Goal: Task Accomplishment & Management: Manage account settings

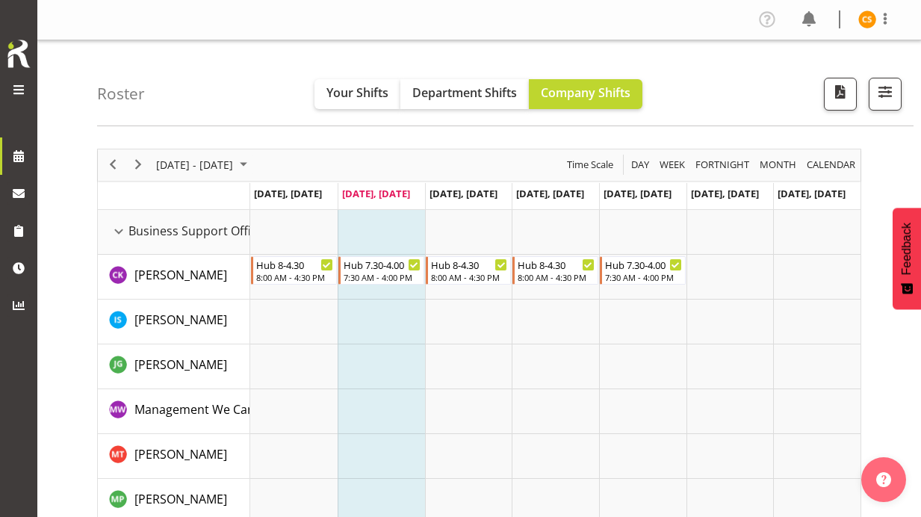
click at [244, 176] on div "[DATE] - [DATE]" at bounding box center [203, 164] width 105 height 31
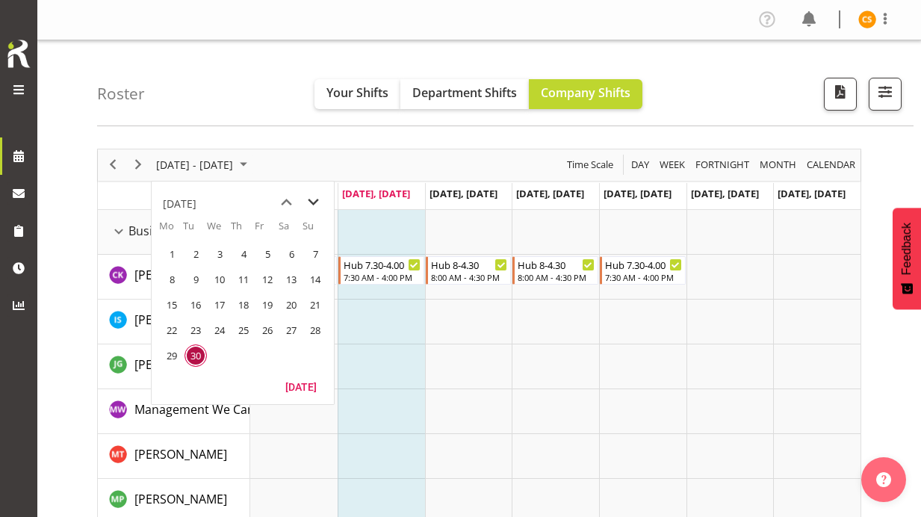
click at [325, 209] on span "next month" at bounding box center [313, 202] width 26 height 27
click at [174, 300] on span "10" at bounding box center [172, 305] width 22 height 22
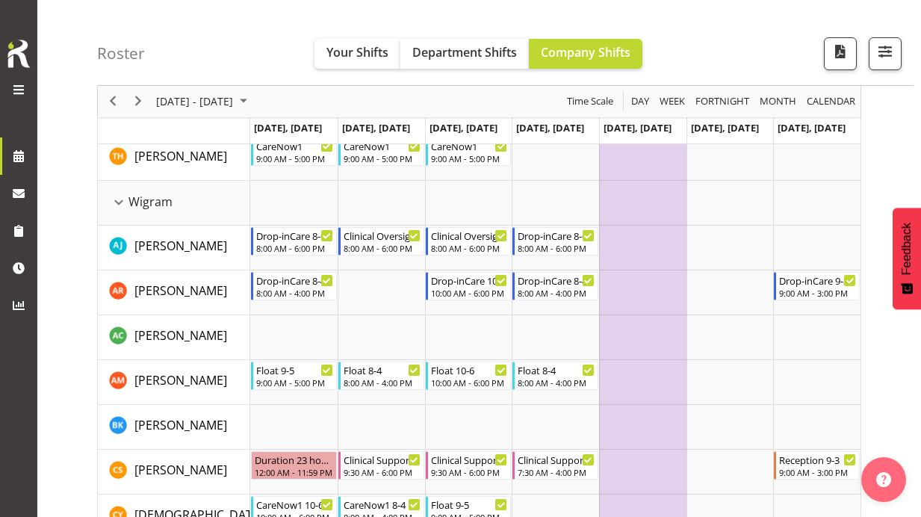
scroll to position [3511, 0]
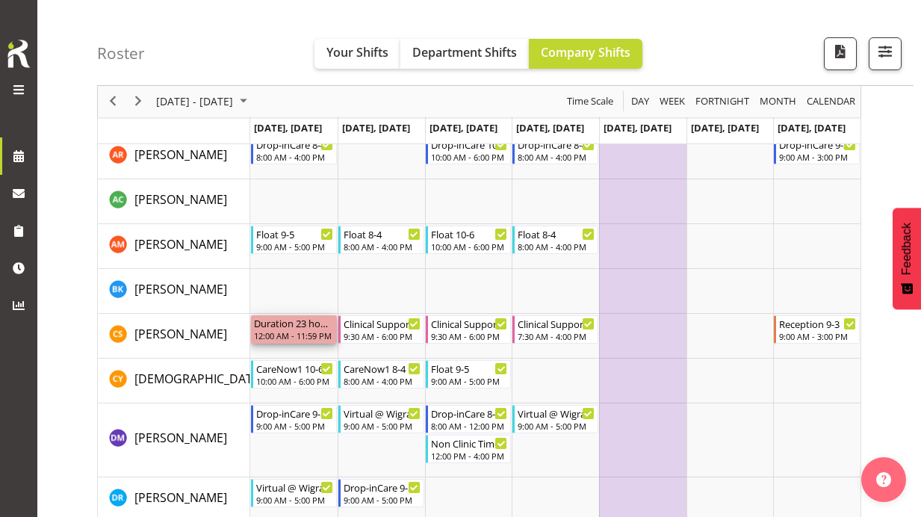
click at [320, 331] on div "12:00 AM - 11:59 PM" at bounding box center [294, 335] width 80 height 12
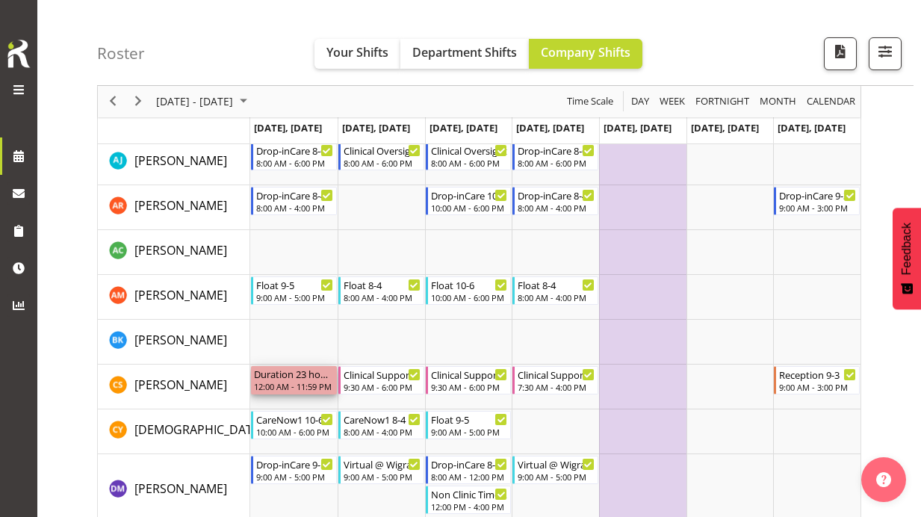
scroll to position [3437, 0]
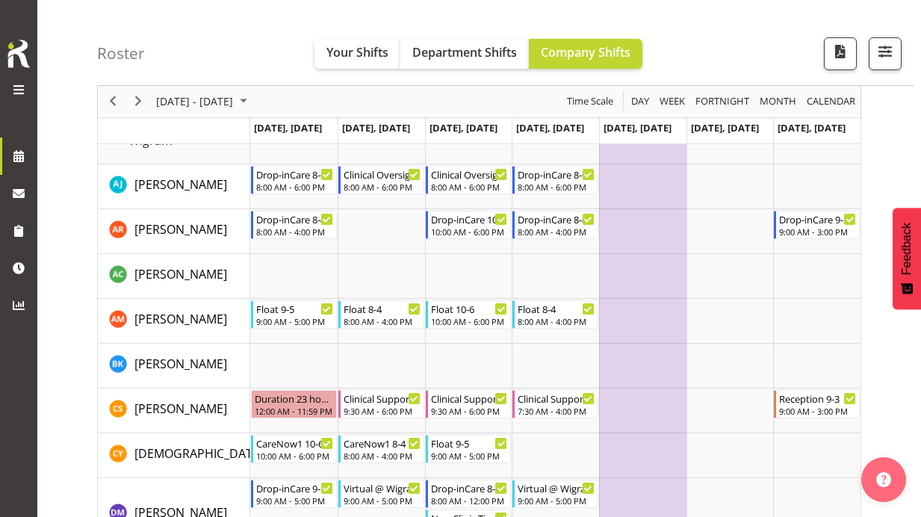
click at [304, 409] on div "12:00 AM - 11:59 PM" at bounding box center [294, 410] width 80 height 12
click at [304, 408] on div "12:00 AM - 11:59 PM" at bounding box center [294, 410] width 80 height 12
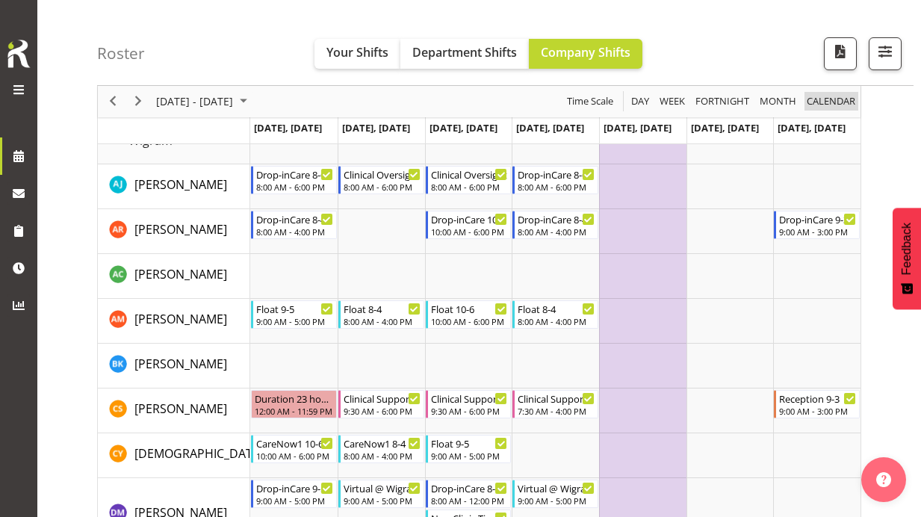
click at [813, 100] on span "calendar" at bounding box center [831, 102] width 52 height 19
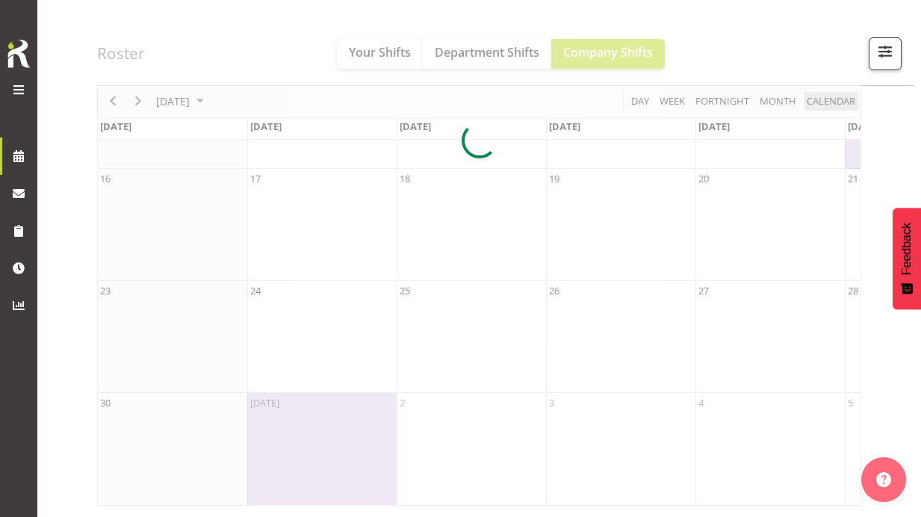
scroll to position [384, 0]
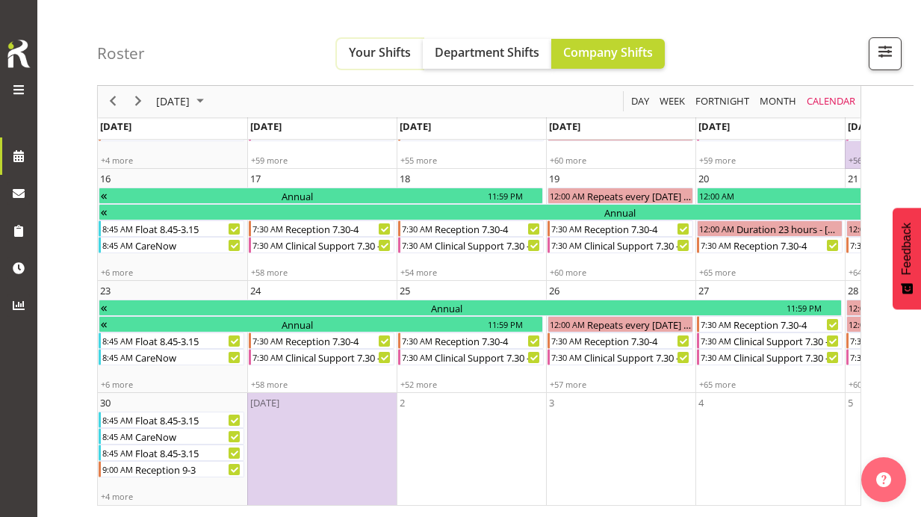
click at [400, 57] on span "Your Shifts" at bounding box center [380, 52] width 62 height 16
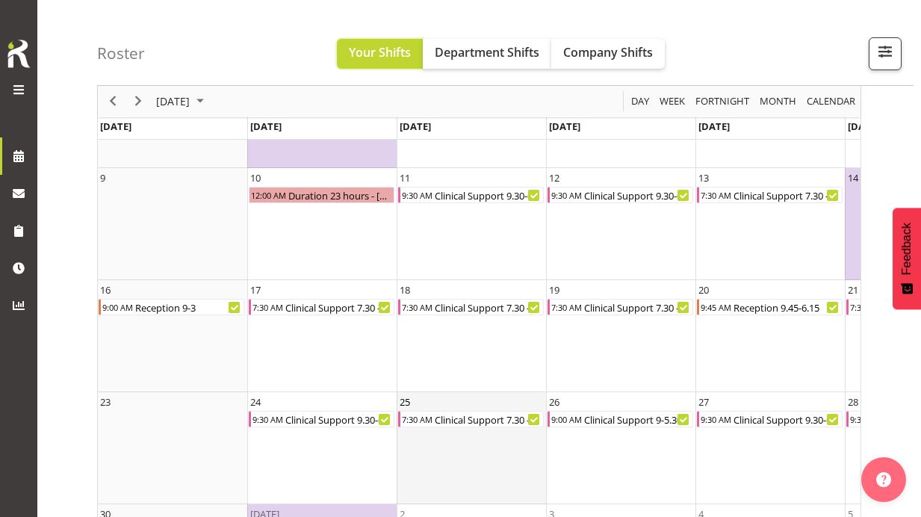
scroll to position [235, 0]
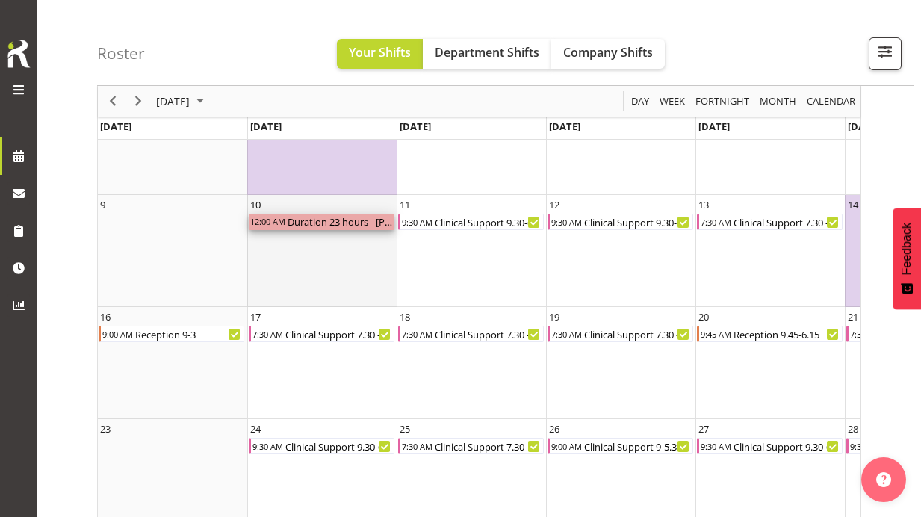
click at [357, 215] on div "Duration 23 hours - [PERSON_NAME]" at bounding box center [340, 222] width 108 height 16
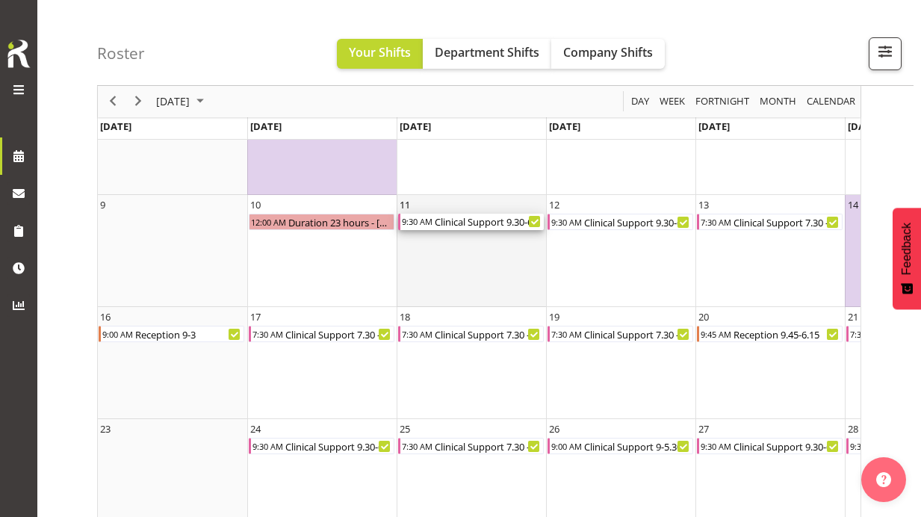
click at [438, 225] on div "Clinical Support 9.30-6" at bounding box center [488, 222] width 111 height 16
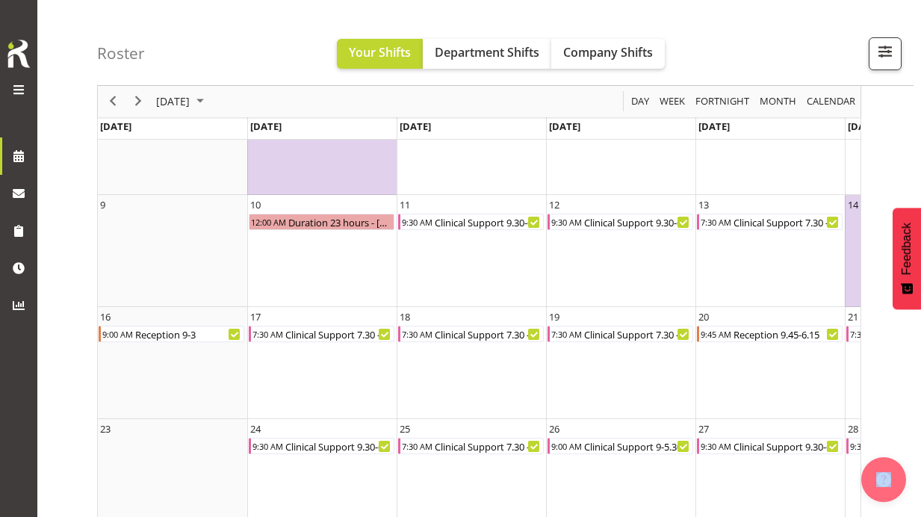
click at [0, 0] on div at bounding box center [0, 0] width 0 height 0
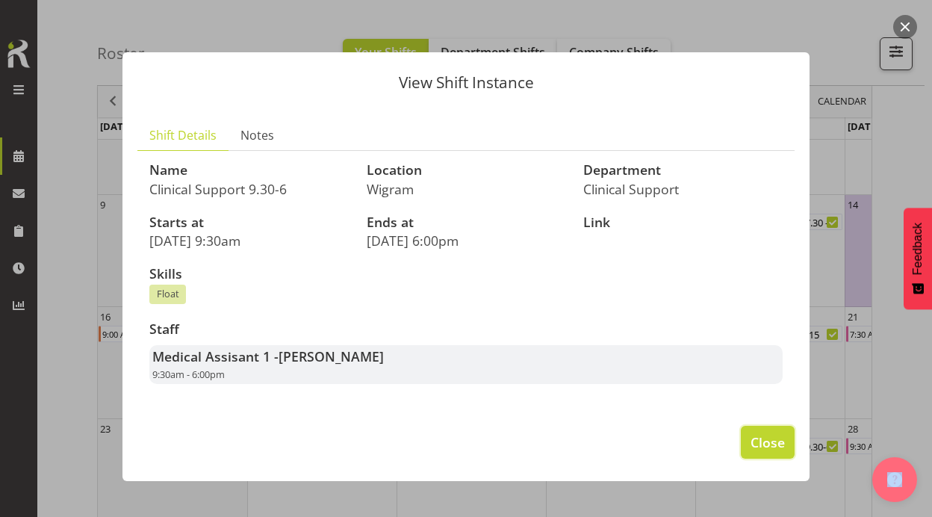
click at [764, 435] on span "Close" at bounding box center [768, 442] width 34 height 19
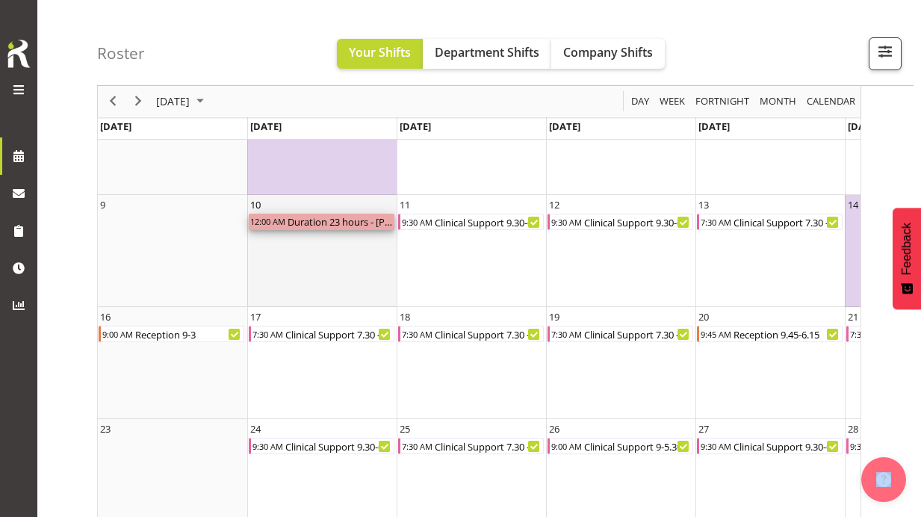
click at [264, 217] on div "12:00 AM" at bounding box center [267, 222] width 37 height 16
click at [268, 226] on div "12:00 AM" at bounding box center [267, 222] width 37 height 16
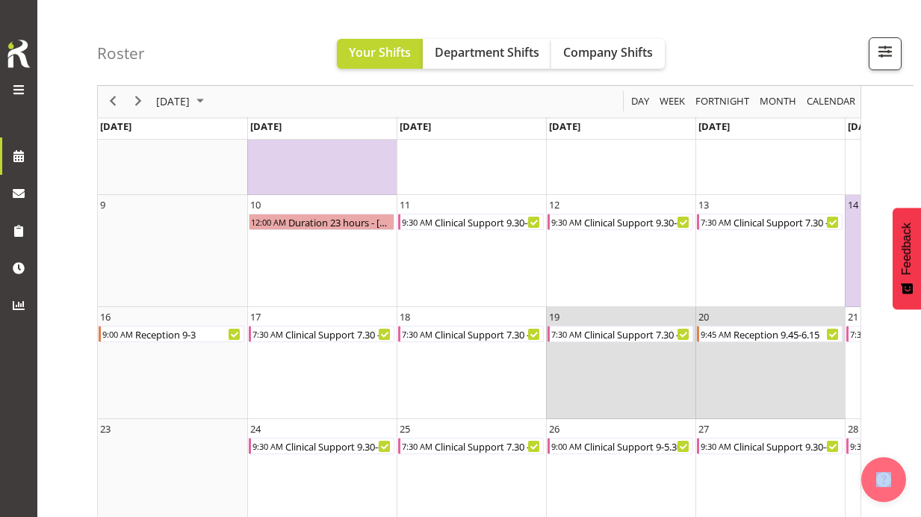
drag, startPoint x: 679, startPoint y: 381, endPoint x: 1106, endPoint y: 407, distance: 428.1
click at [920, 282] on html "WeCare Profile Log Out Roster Your Shifts Department Shifts Company Shifts All …" at bounding box center [460, 23] width 921 height 517
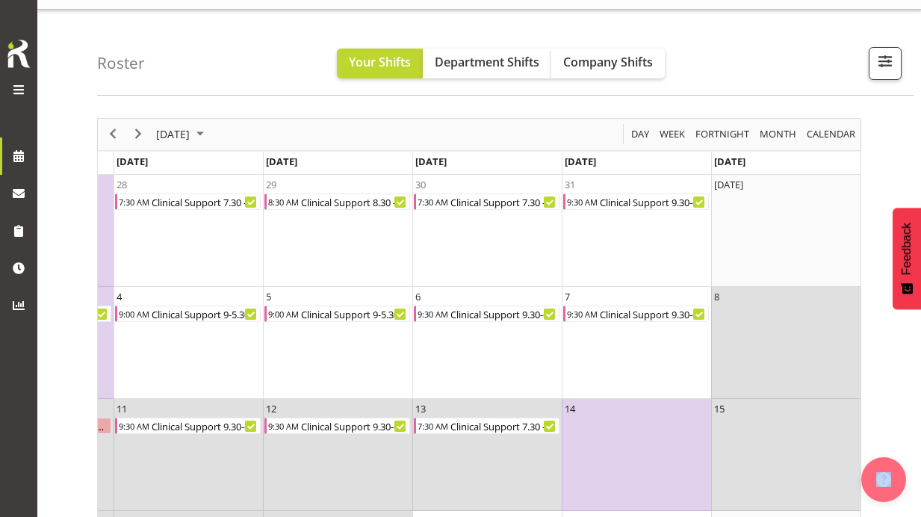
scroll to position [0, 0]
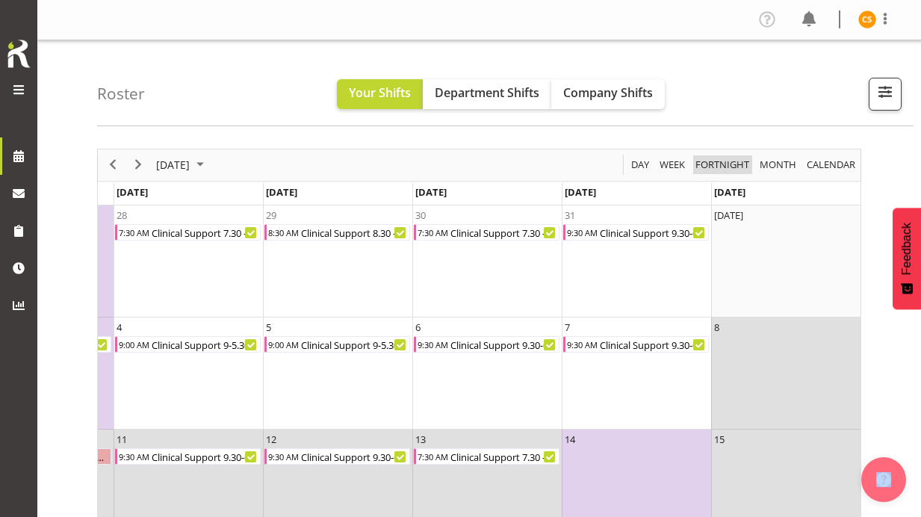
click at [721, 170] on span "Fortnight" at bounding box center [722, 164] width 57 height 19
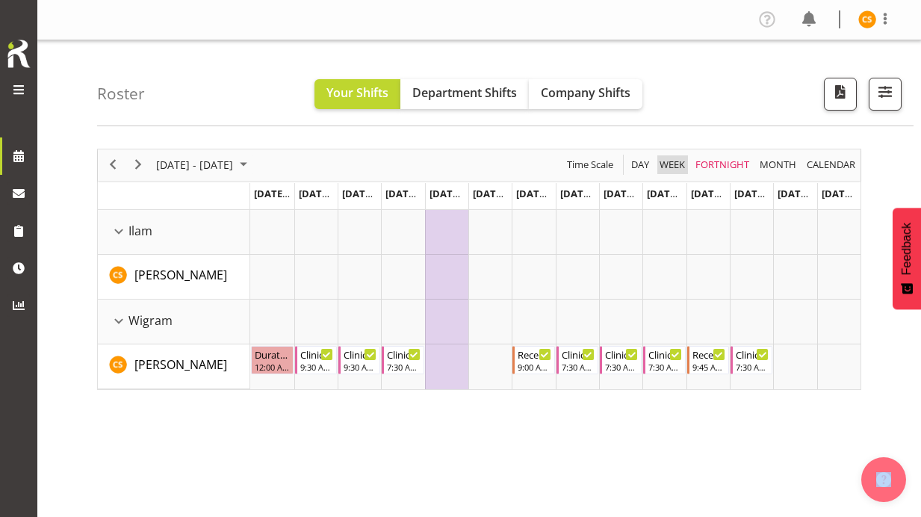
click at [685, 166] on span "Week" at bounding box center [672, 164] width 28 height 19
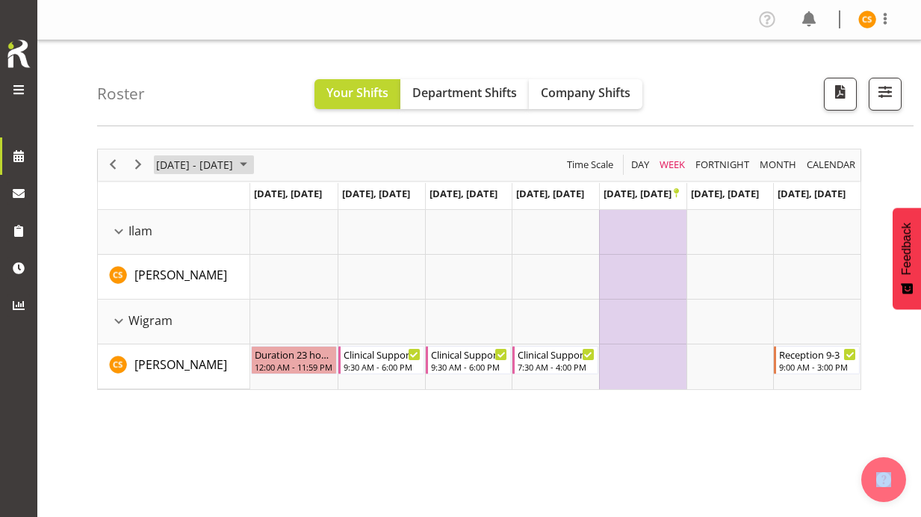
click at [235, 164] on span "[DATE] - [DATE]" at bounding box center [195, 164] width 80 height 19
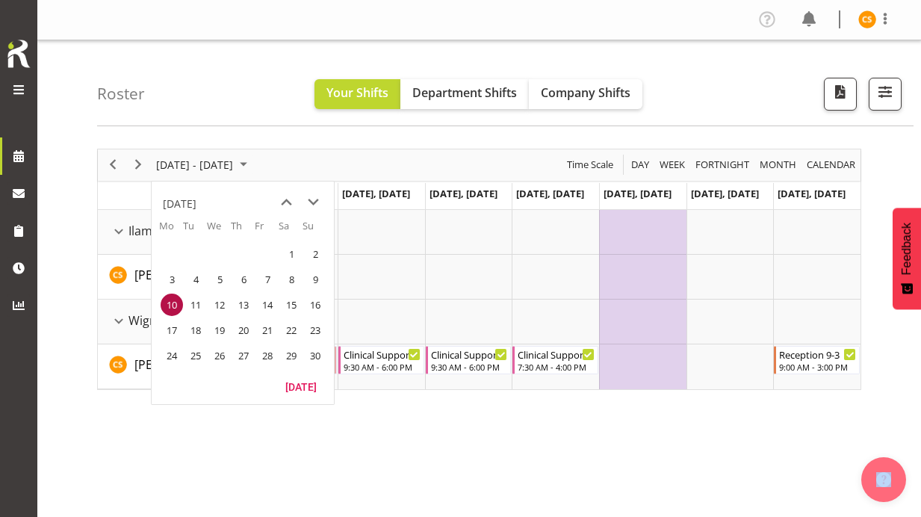
click at [175, 281] on span "3" at bounding box center [172, 279] width 22 height 22
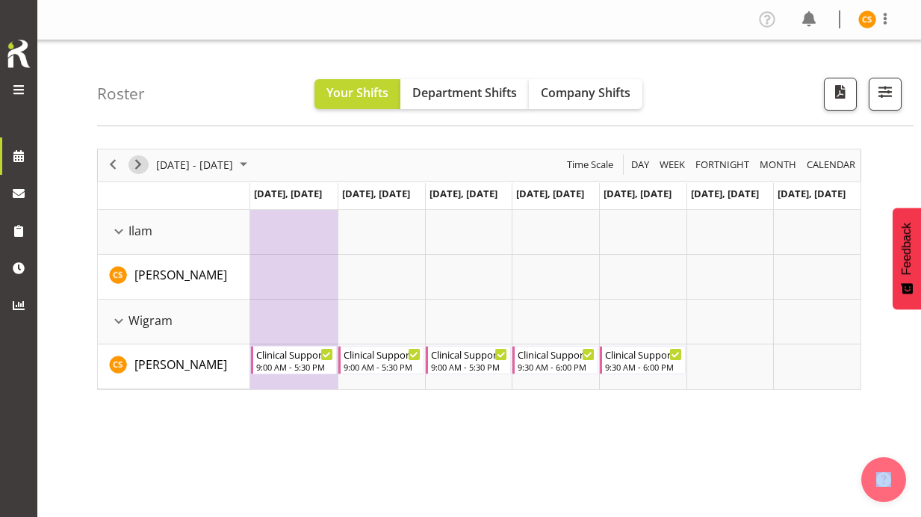
click at [139, 167] on span "Next" at bounding box center [138, 164] width 18 height 19
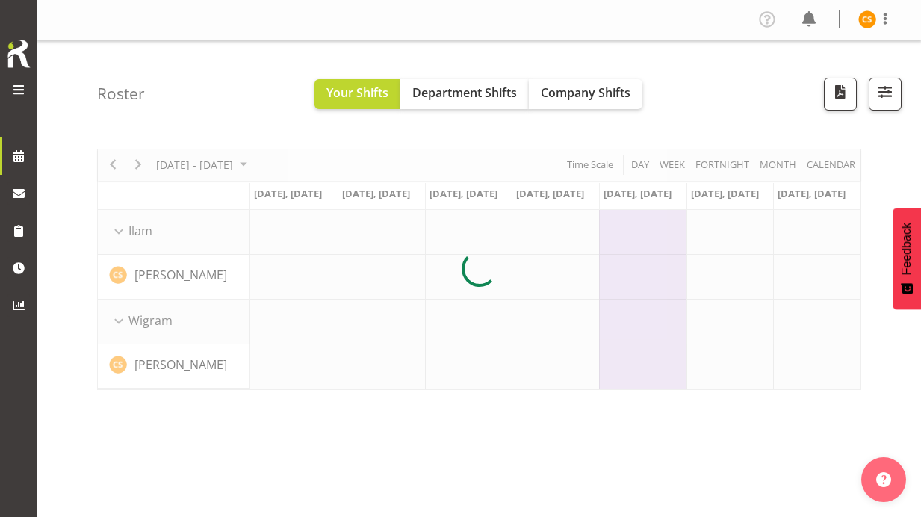
drag, startPoint x: 210, startPoint y: 130, endPoint x: 223, endPoint y: 102, distance: 30.4
click at [223, 102] on div "Roster Your Shifts Department Shifts Company Shifts All Locations Clear Busines…" at bounding box center [505, 83] width 817 height 86
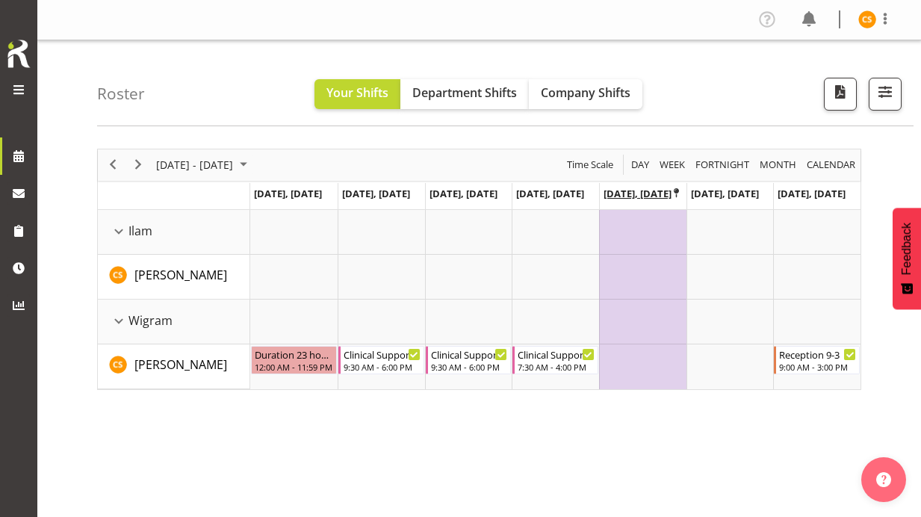
click at [675, 191] on icon "Timeline Week of November 10, 2025" at bounding box center [676, 193] width 5 height 10
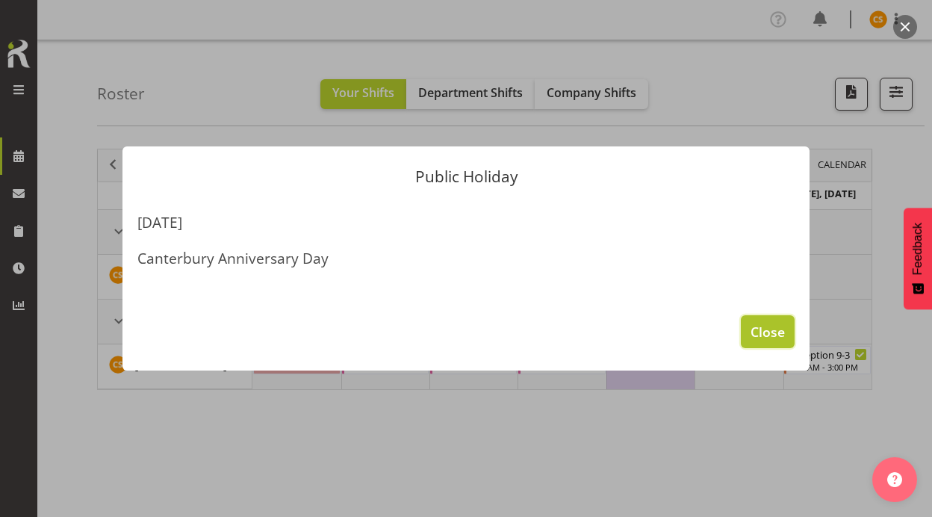
click at [773, 335] on span "Close" at bounding box center [768, 331] width 34 height 19
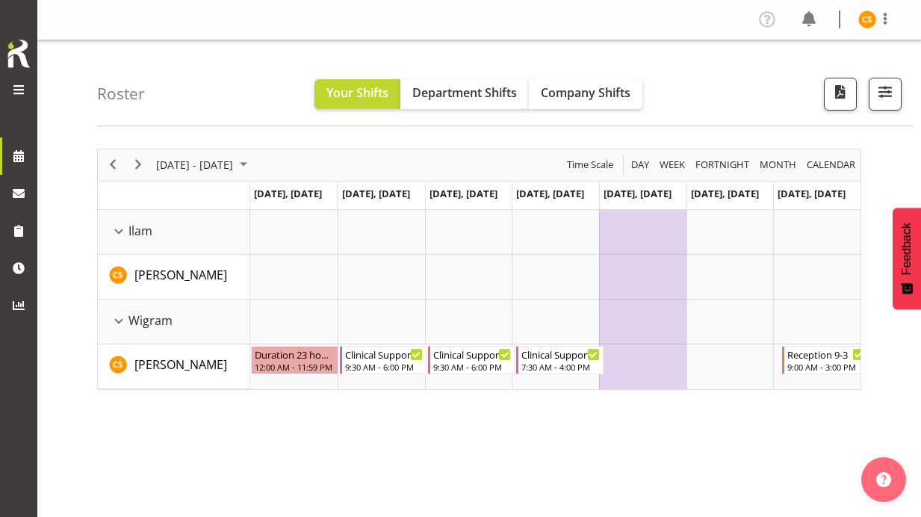
click at [673, 426] on div "[DATE] - [DATE] [DATE] Day Week Fortnight Month calendar Month Agenda Time Scal…" at bounding box center [509, 436] width 824 height 598
click at [144, 168] on span "Next" at bounding box center [138, 164] width 18 height 19
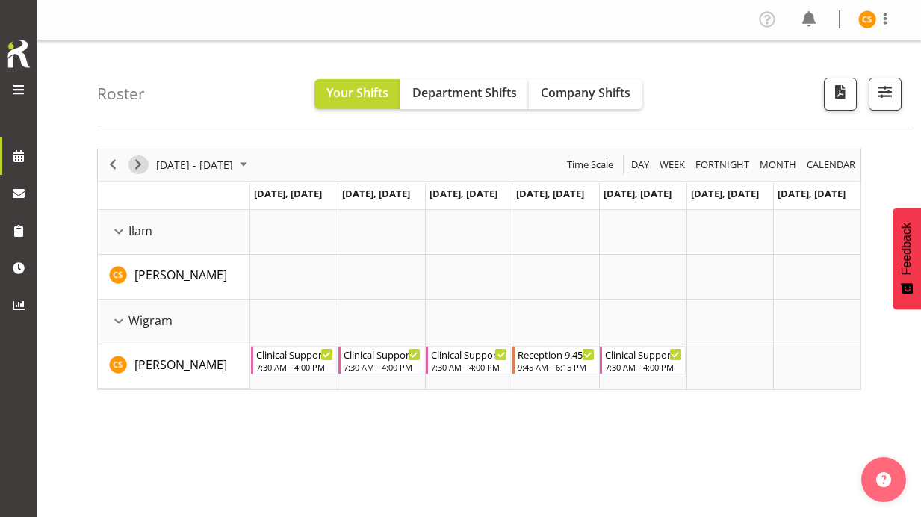
click at [141, 173] on span "Next" at bounding box center [138, 164] width 18 height 19
click at [141, 172] on span "Next" at bounding box center [138, 164] width 18 height 19
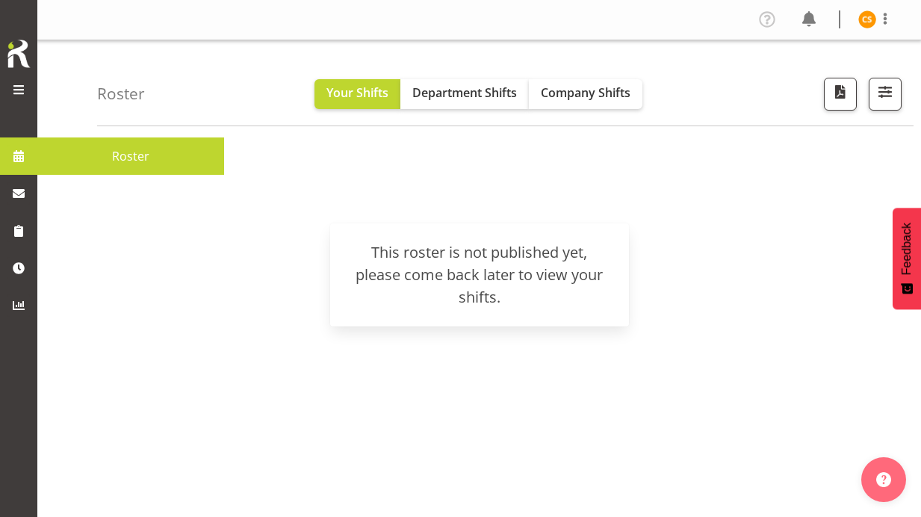
click at [20, 154] on span at bounding box center [18, 156] width 22 height 22
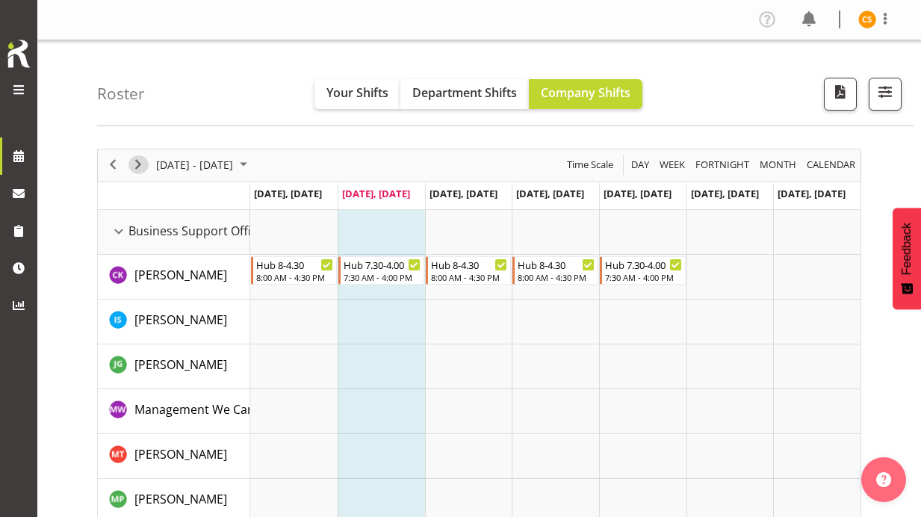
click at [138, 167] on span "Next" at bounding box center [138, 164] width 18 height 19
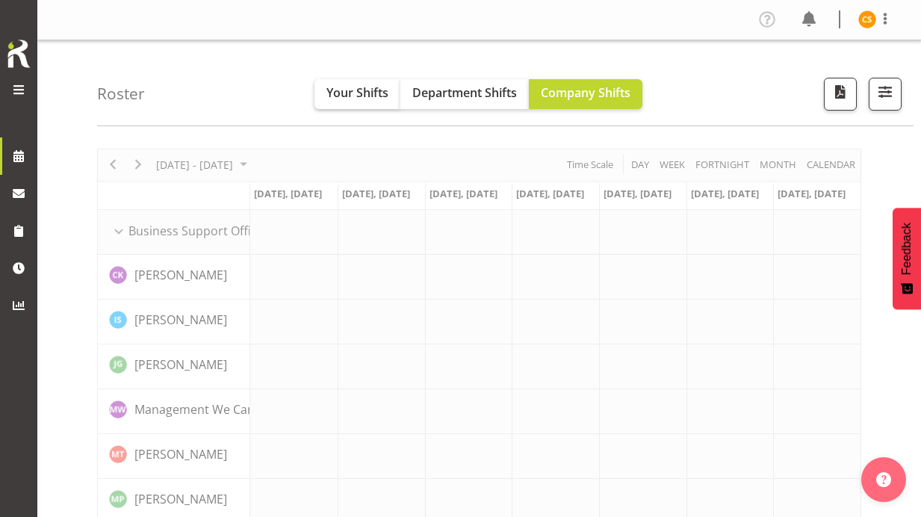
click at [382, 93] on span "Your Shifts" at bounding box center [357, 92] width 62 height 16
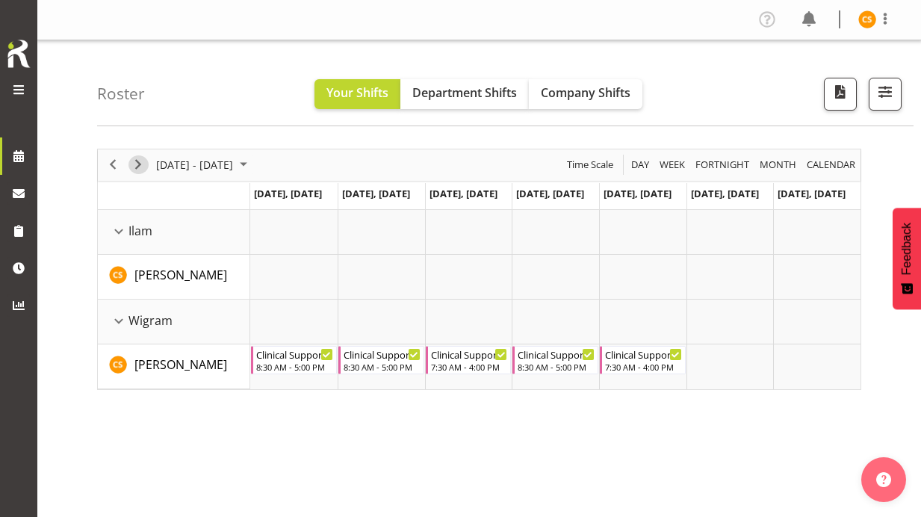
click at [137, 164] on span "Next" at bounding box center [138, 164] width 18 height 19
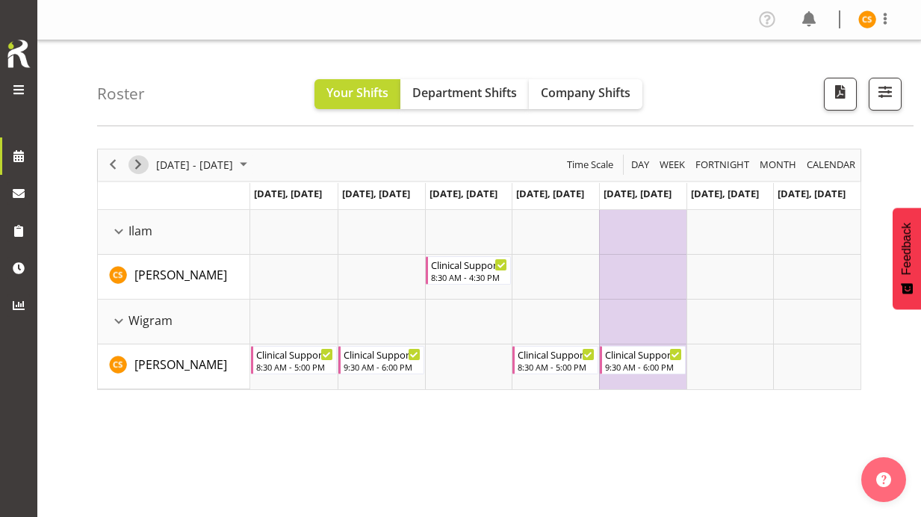
click at [145, 164] on span "Next" at bounding box center [138, 164] width 18 height 19
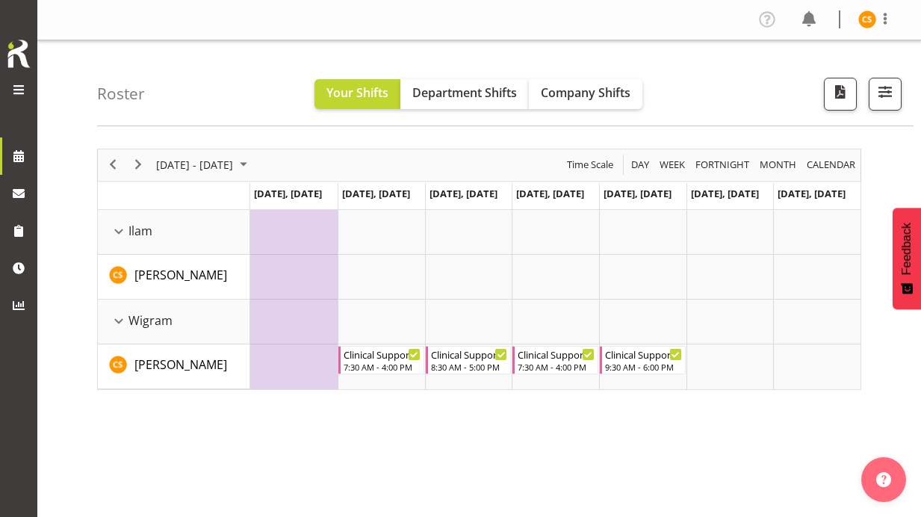
click at [447, 460] on div "Oct 27 - Nov 02, 2025 Today Day Week Fortnight Month calendar Month Agenda Time…" at bounding box center [509, 436] width 824 height 598
click at [870, 17] on img at bounding box center [867, 19] width 18 height 18
click at [846, 71] on link "Log Out" at bounding box center [822, 78] width 143 height 27
